Goal: Task Accomplishment & Management: Use online tool/utility

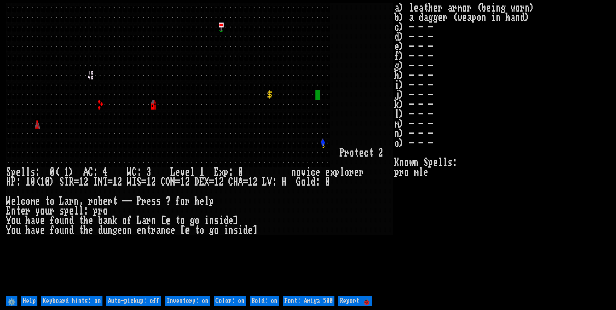
drag, startPoint x: 151, startPoint y: 300, endPoint x: 166, endPoint y: 298, distance: 15.2
click at [151, 299] on off "Auto-pickup: off" at bounding box center [133, 301] width 55 height 10
type off "Auto-pickup: on"
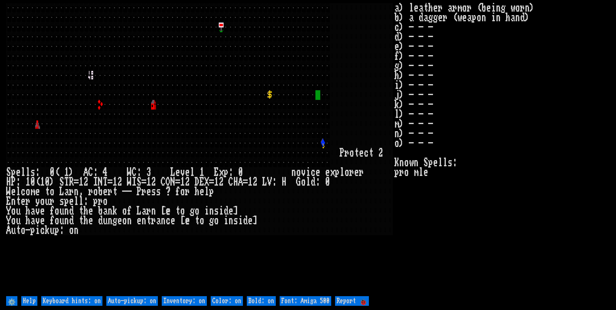
click at [174, 300] on on "Inventory: on" at bounding box center [184, 301] width 45 height 10
type on "Inventory: off"
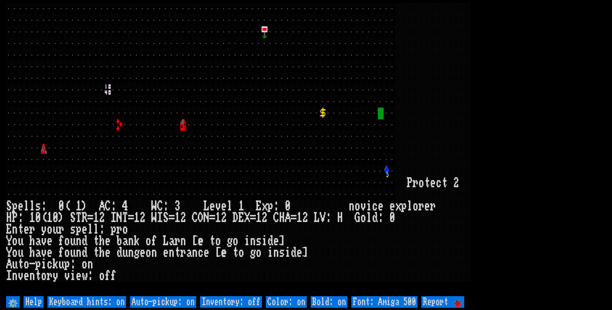
click at [379, 302] on 500 "Font: Amiga 500" at bounding box center [384, 302] width 66 height 12
type 500 "Font: Amiga 1200"
